Goal: Check status: Check status

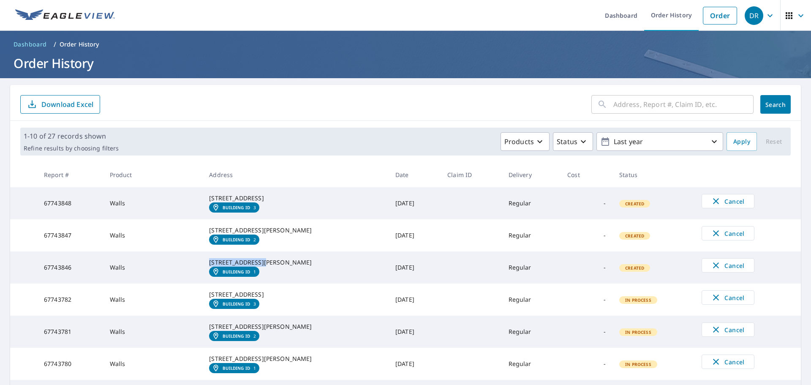
scroll to position [71, 0]
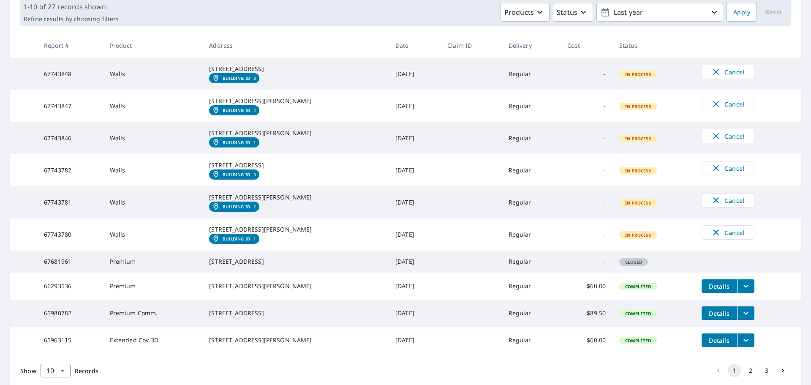
scroll to position [141, 0]
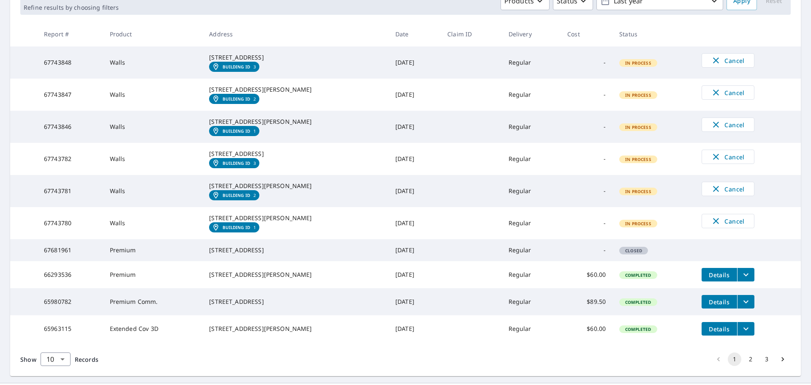
click at [239, 230] on em "Building ID" at bounding box center [236, 227] width 27 height 5
